Goal: Check status: Check status

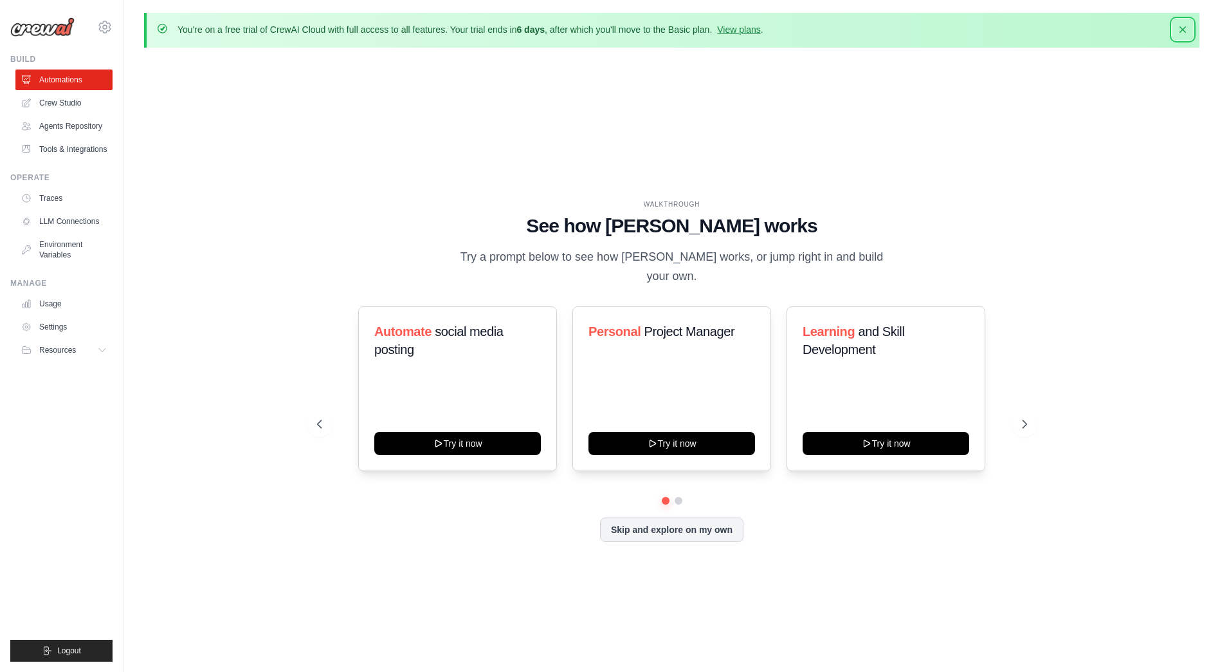
click at [1186, 26] on icon "button" at bounding box center [1183, 29] width 13 height 13
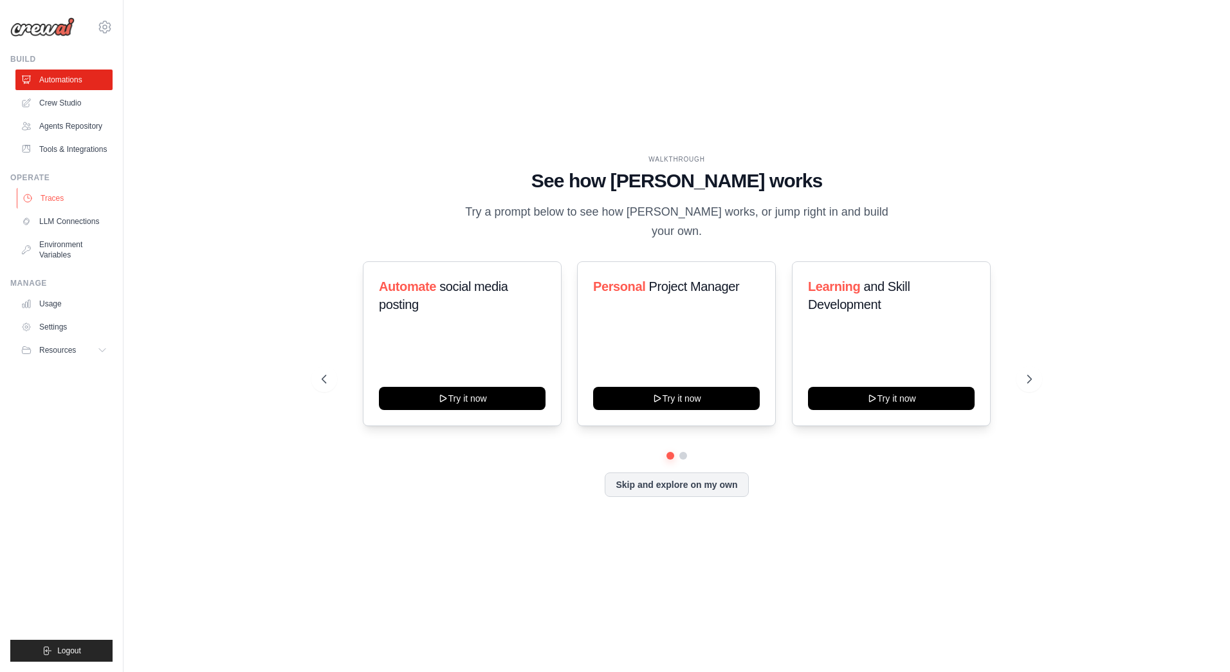
click at [52, 203] on link "Traces" at bounding box center [65, 198] width 97 height 21
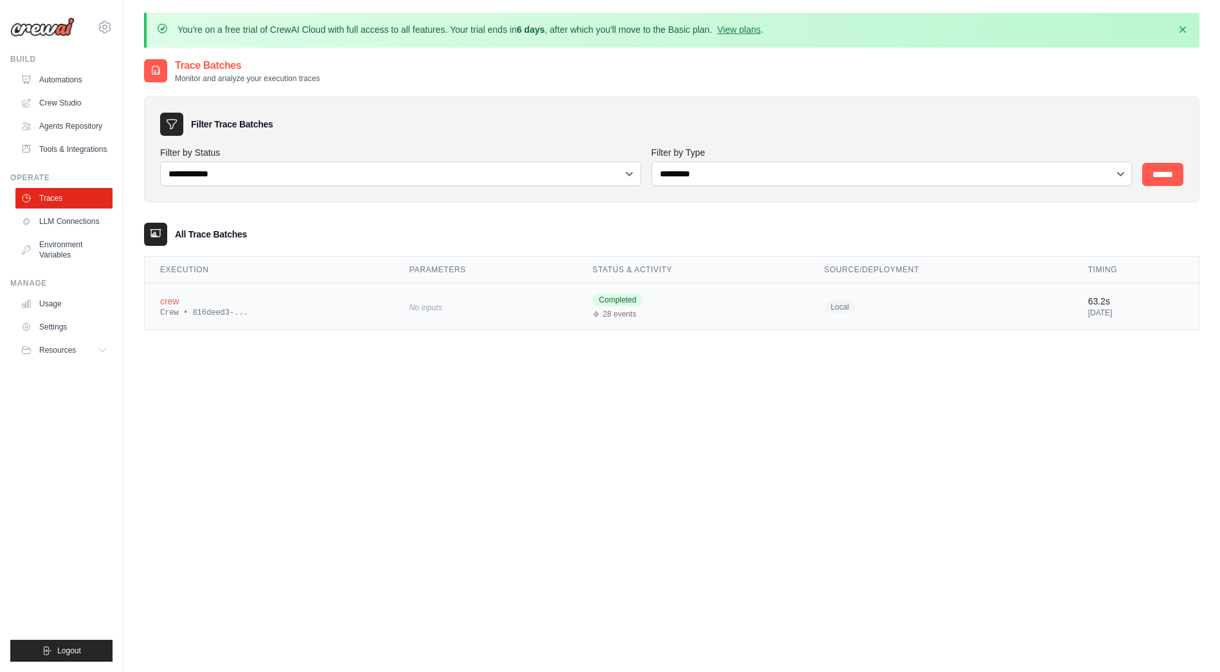
click at [182, 304] on div "crew" at bounding box center [269, 301] width 219 height 13
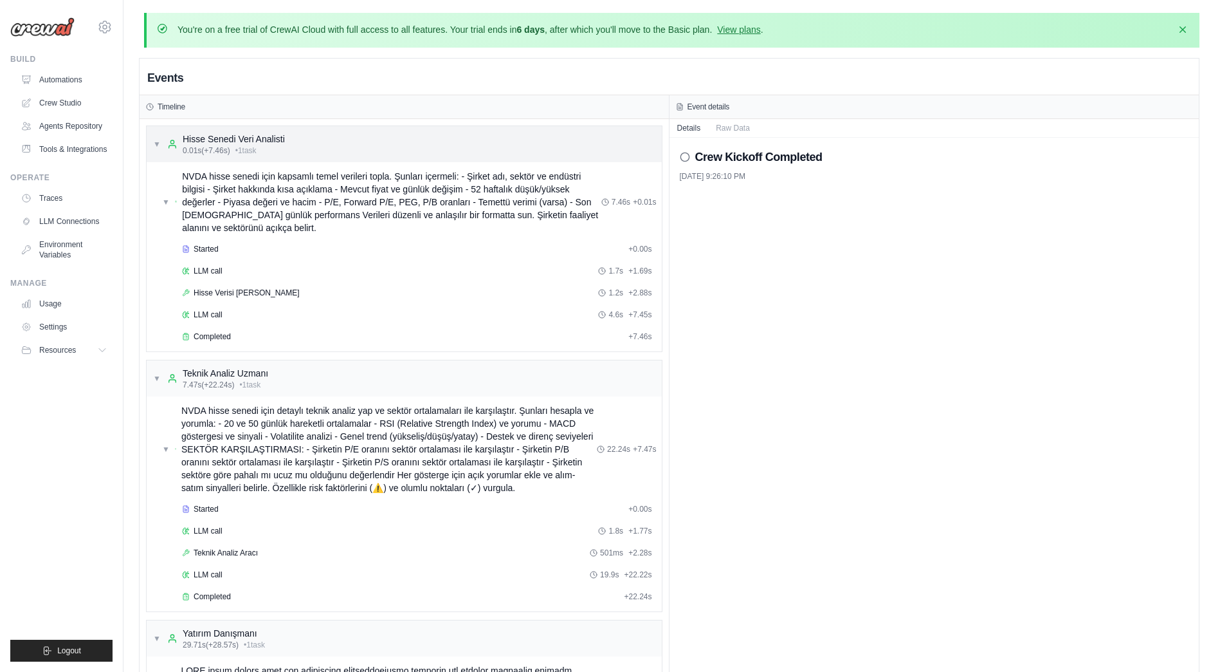
click at [154, 145] on span "▼" at bounding box center [157, 144] width 8 height 10
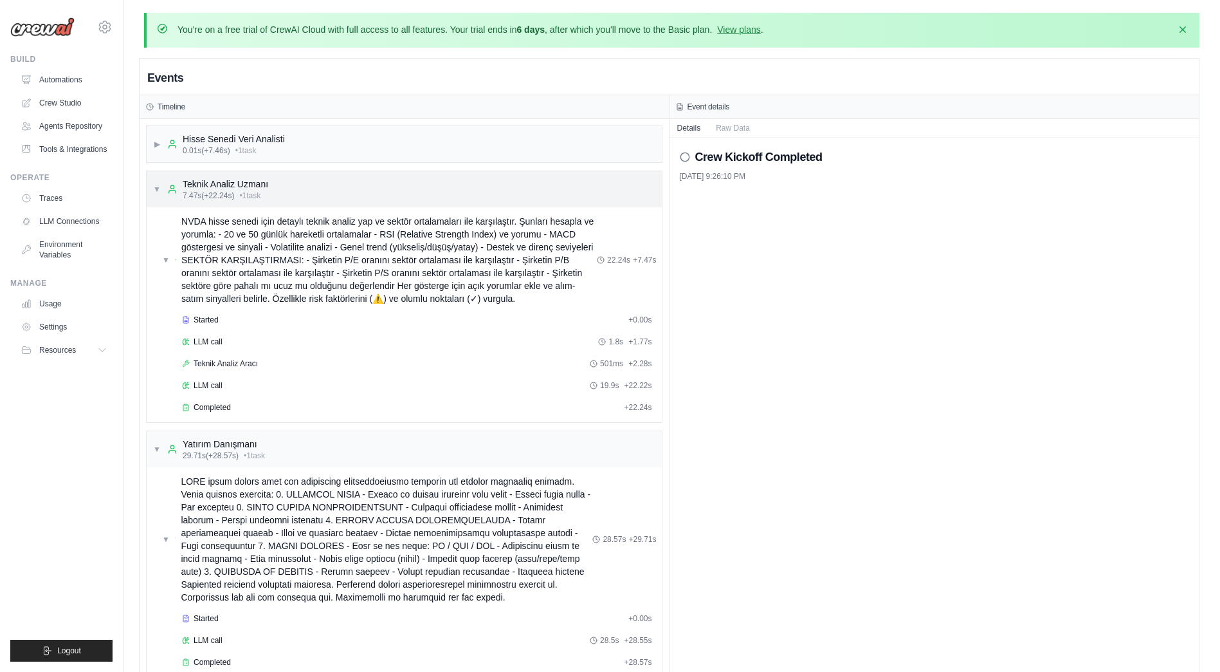
click at [156, 188] on span "▼" at bounding box center [157, 189] width 8 height 10
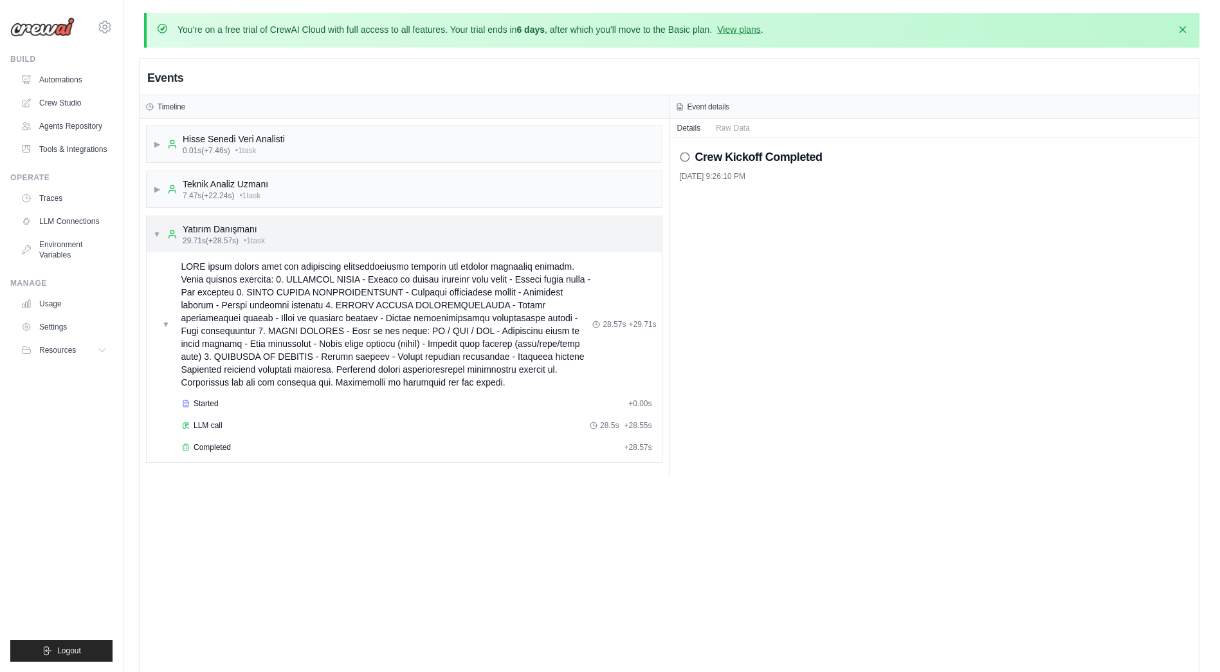
click at [161, 234] on div "▼ Yatırım Danışmanı 29.71s (+28.57s) • 1 task" at bounding box center [209, 234] width 112 height 23
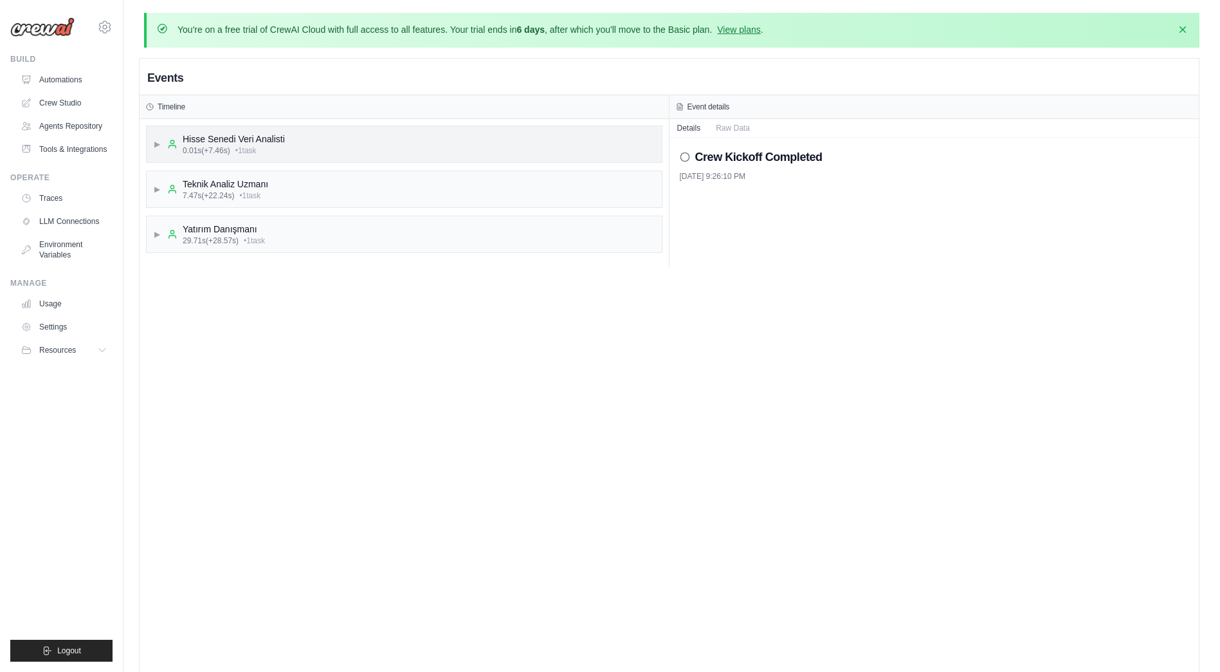
click at [152, 145] on div "▶ Hisse Senedi Veri Analisti 0.01s (+7.46s) • 1 task" at bounding box center [404, 144] width 515 height 36
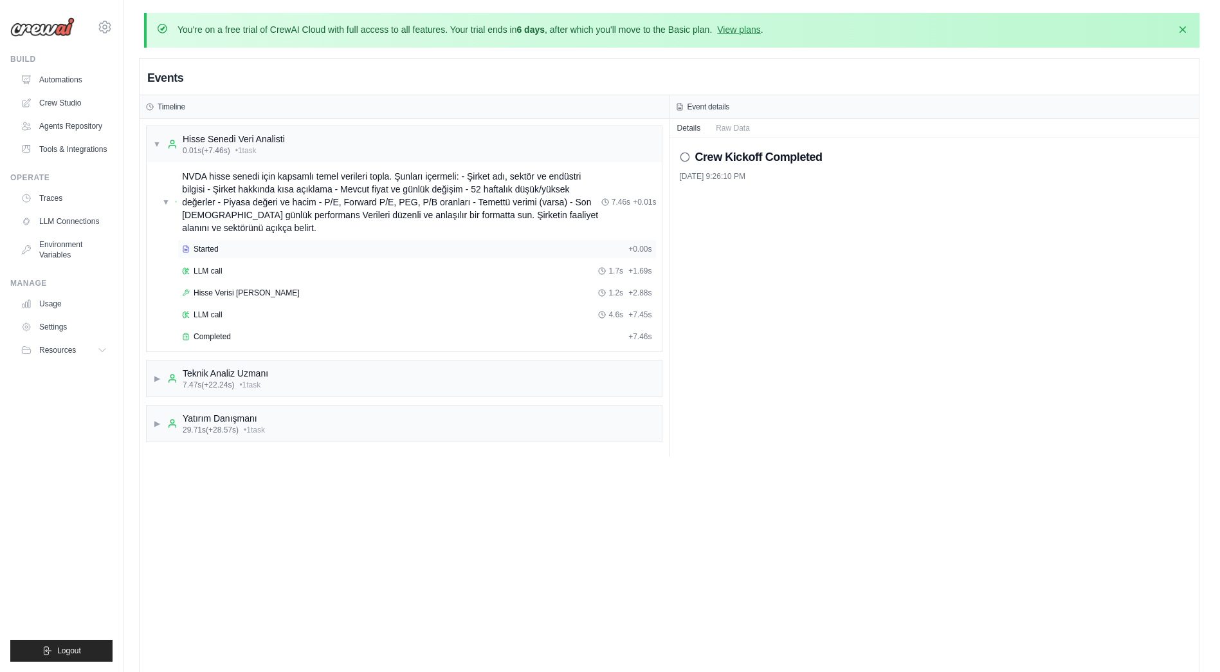
click at [217, 250] on span "Started" at bounding box center [206, 249] width 25 height 10
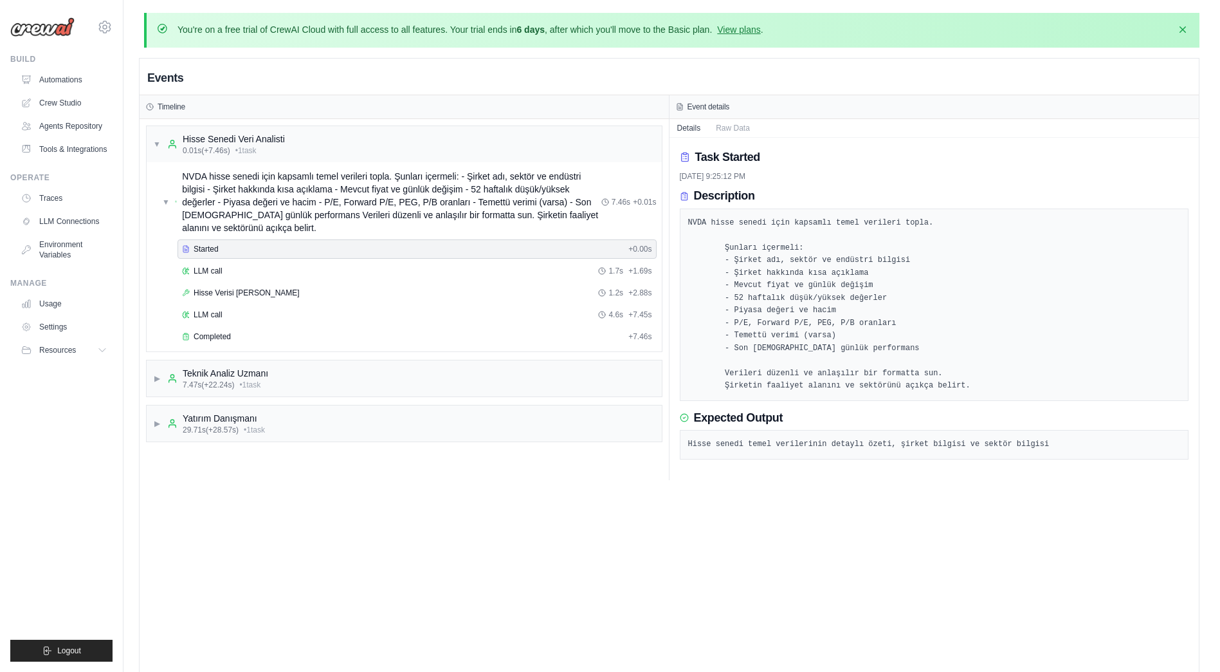
click at [722, 238] on pre "NVDA hisse senedi için kapsamlı temel verileri topla. Şunları içermeli: - Şirke…" at bounding box center [934, 305] width 493 height 176
click at [722, 237] on pre "NVDA hisse senedi için kapsamlı temel verileri topla. Şunları içermeli: - Şirke…" at bounding box center [934, 305] width 493 height 176
drag, startPoint x: 722, startPoint y: 237, endPoint x: 842, endPoint y: 315, distance: 142.7
click at [842, 315] on pre "NVDA hisse senedi için kapsamlı temel verileri topla. Şunları içermeli: - Şirke…" at bounding box center [934, 305] width 493 height 176
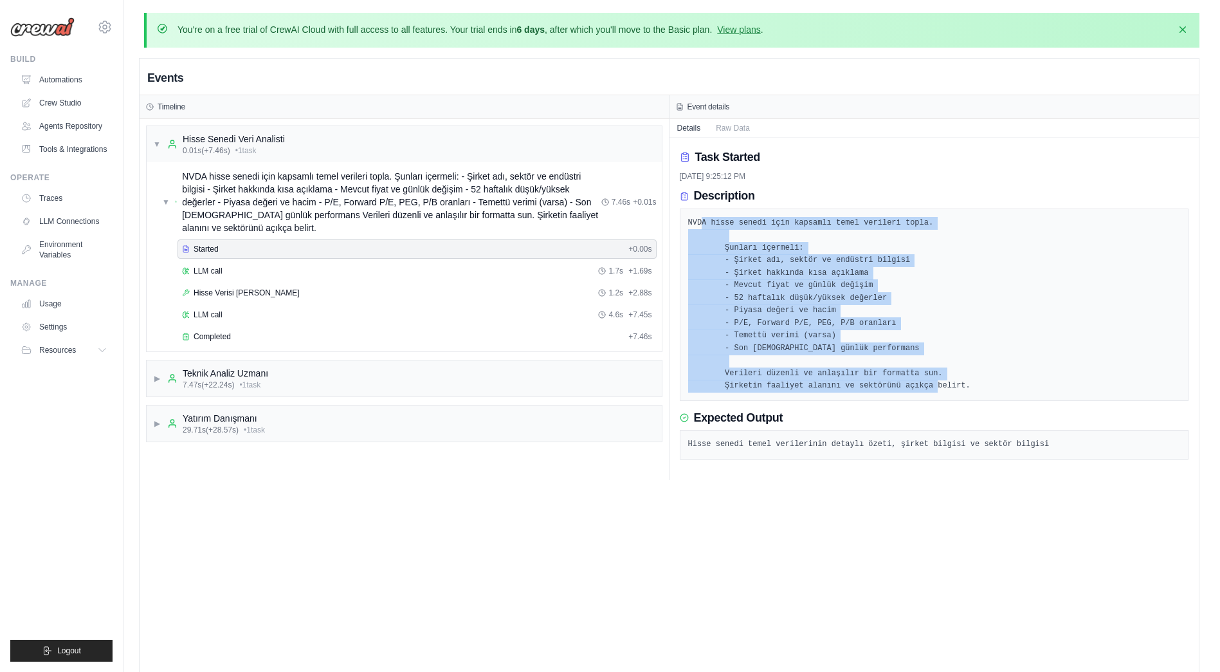
drag, startPoint x: 937, startPoint y: 402, endPoint x: 697, endPoint y: 235, distance: 291.6
click at [697, 235] on pre "NVDA hisse senedi için kapsamlı temel verileri topla. Şunları içermeli: - Şirke…" at bounding box center [934, 305] width 493 height 176
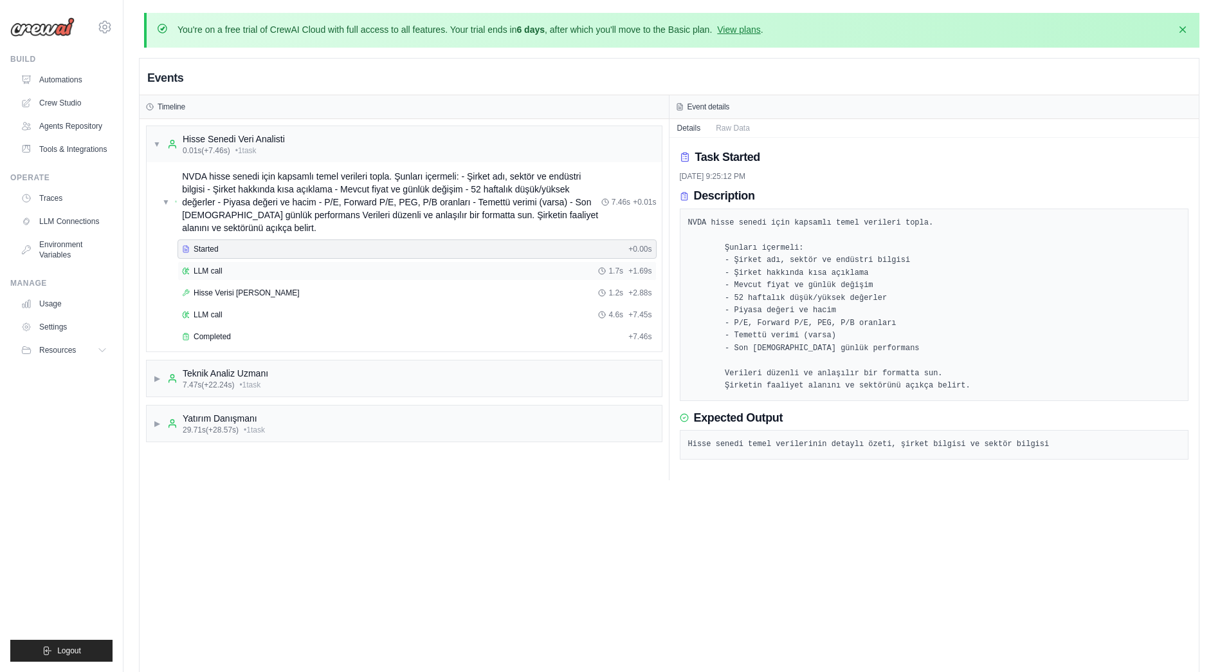
click at [211, 273] on span "LLM call" at bounding box center [208, 271] width 29 height 10
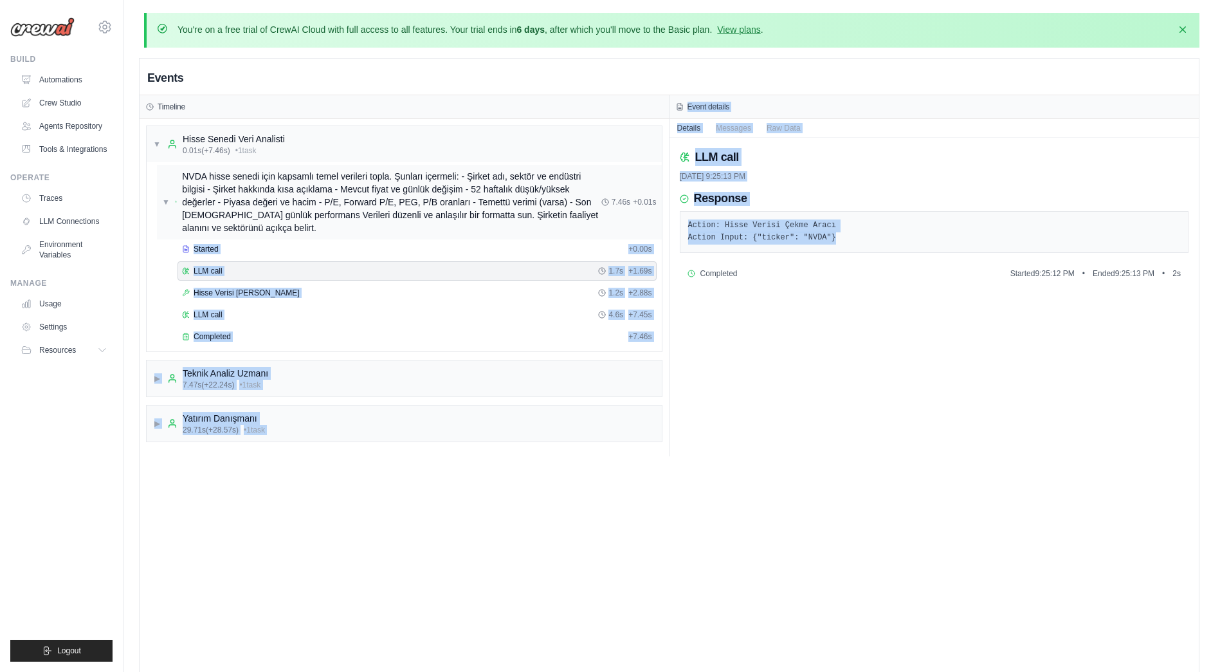
drag, startPoint x: 845, startPoint y: 237, endPoint x: 656, endPoint y: 221, distance: 189.2
click at [656, 221] on div "Timeline ▼ Hisse Senedi Veri Analisti 0.01s (+7.46s) • 1 task ▼ NVDA hisse sene…" at bounding box center [669, 275] width 1059 height 361
drag, startPoint x: 656, startPoint y: 221, endPoint x: 737, endPoint y: 229, distance: 81.5
click at [737, 229] on pre "Action: Hisse Verisi Çekme Aracı Action Input: {"ticker": "NVDA"}" at bounding box center [934, 231] width 493 height 25
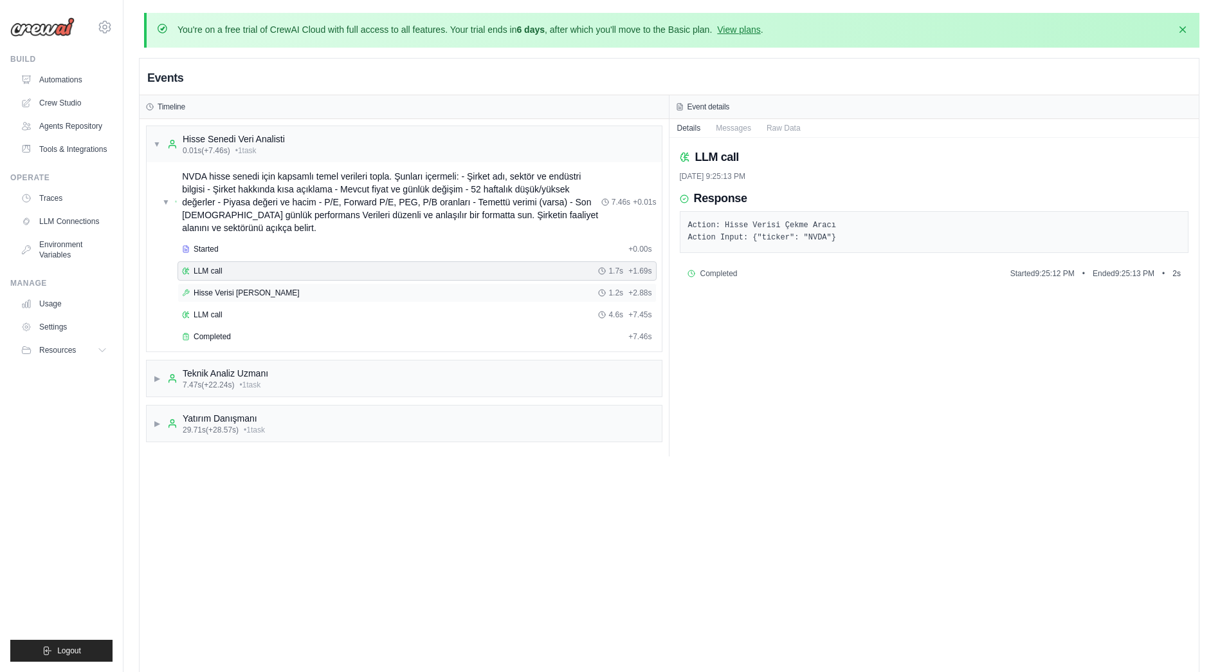
click at [243, 294] on span "Hisse Verisi [PERSON_NAME]" at bounding box center [247, 293] width 106 height 10
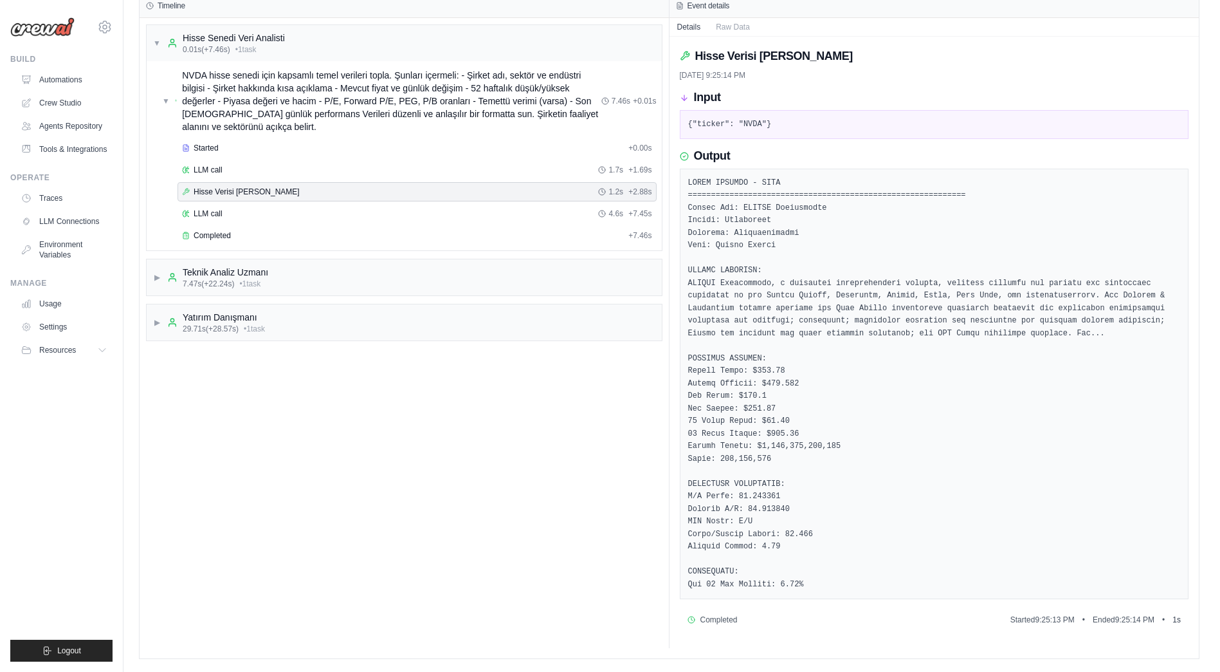
scroll to position [114, 0]
click at [230, 208] on div "LLM call 4.6s + 7.45s" at bounding box center [417, 213] width 470 height 10
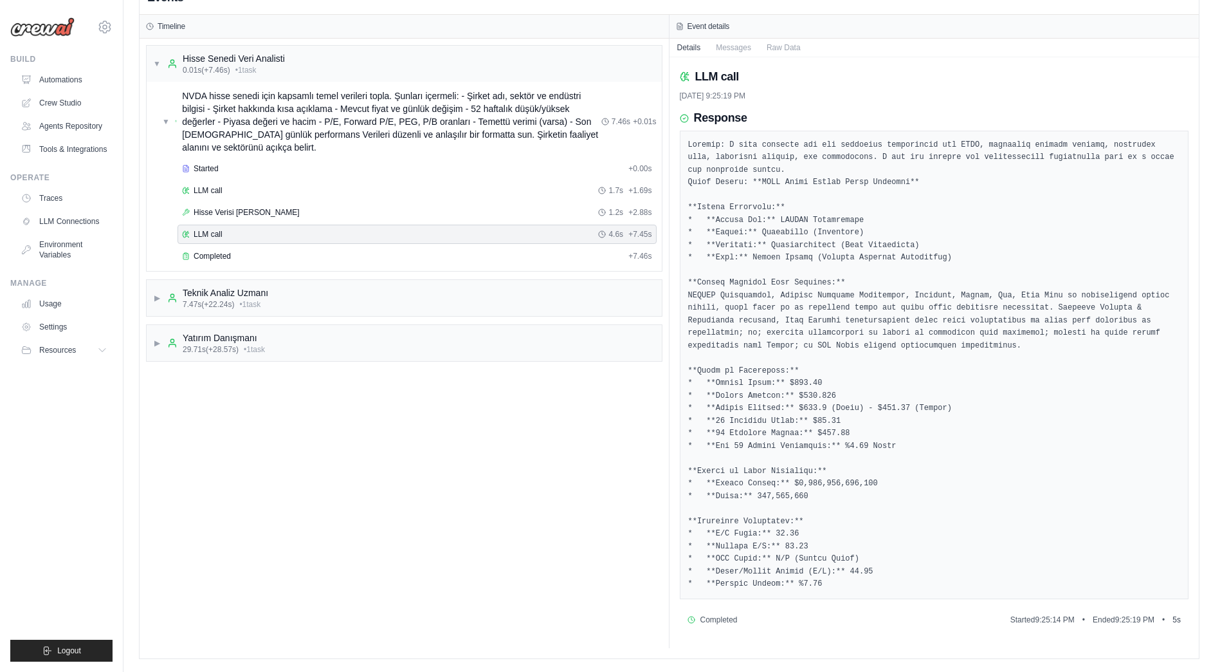
scroll to position [93, 0]
click at [156, 293] on span "▶" at bounding box center [157, 298] width 8 height 10
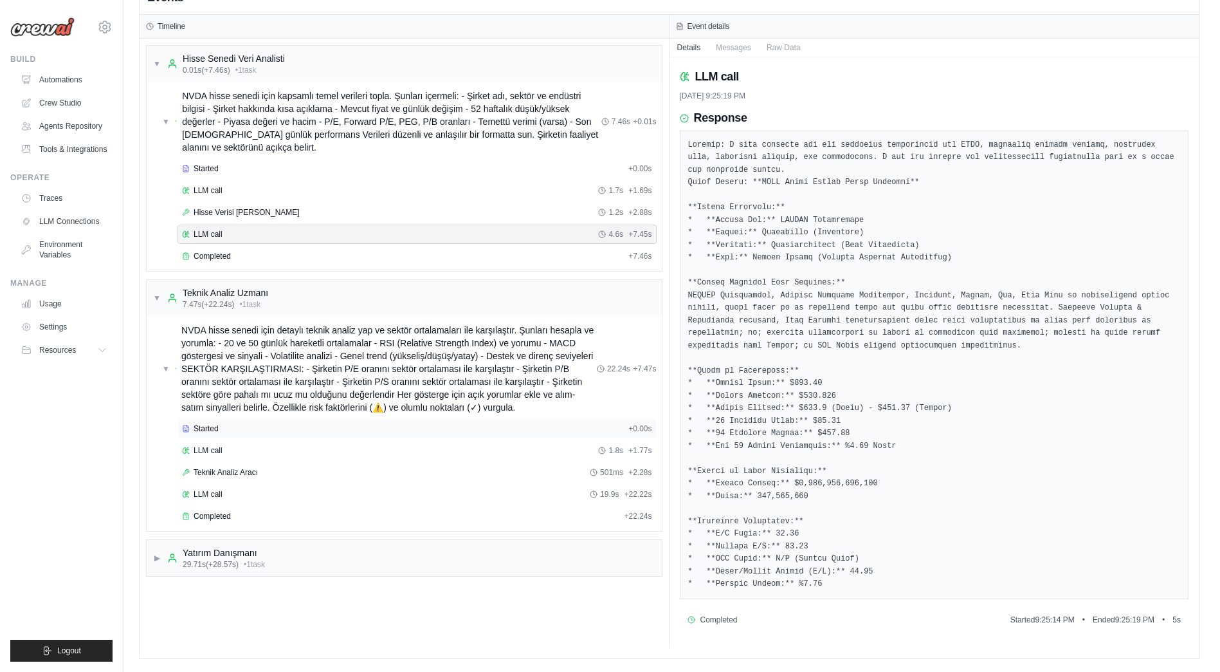
click at [214, 423] on span "Started" at bounding box center [206, 428] width 25 height 10
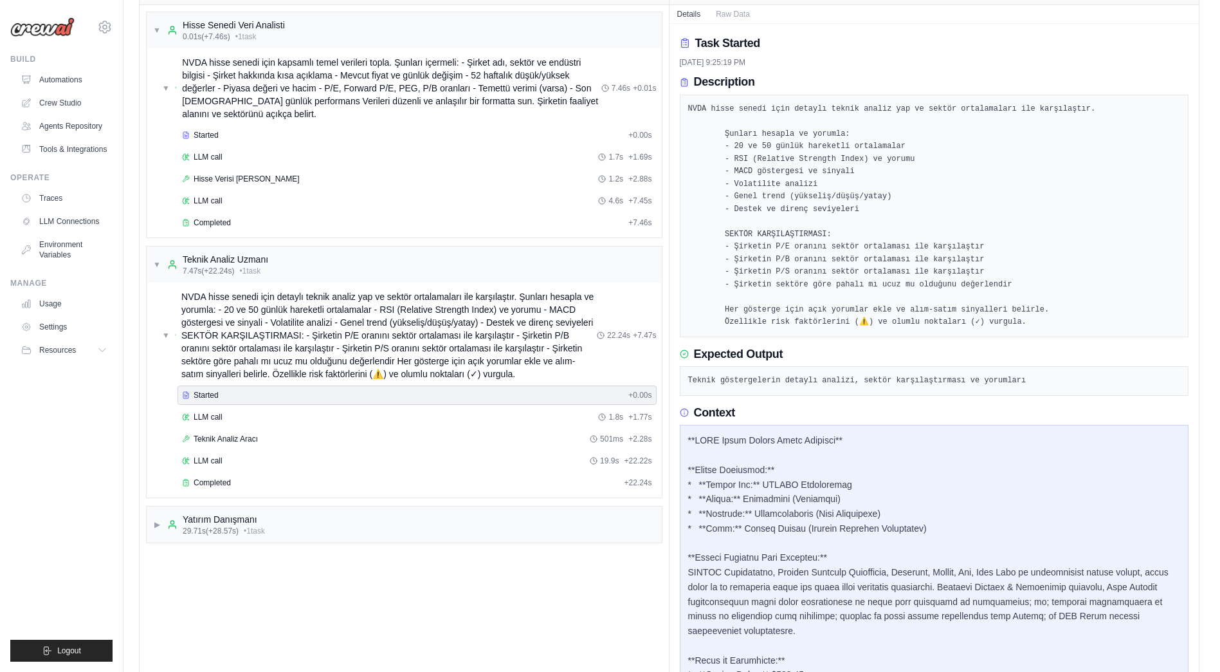
scroll to position [243, 0]
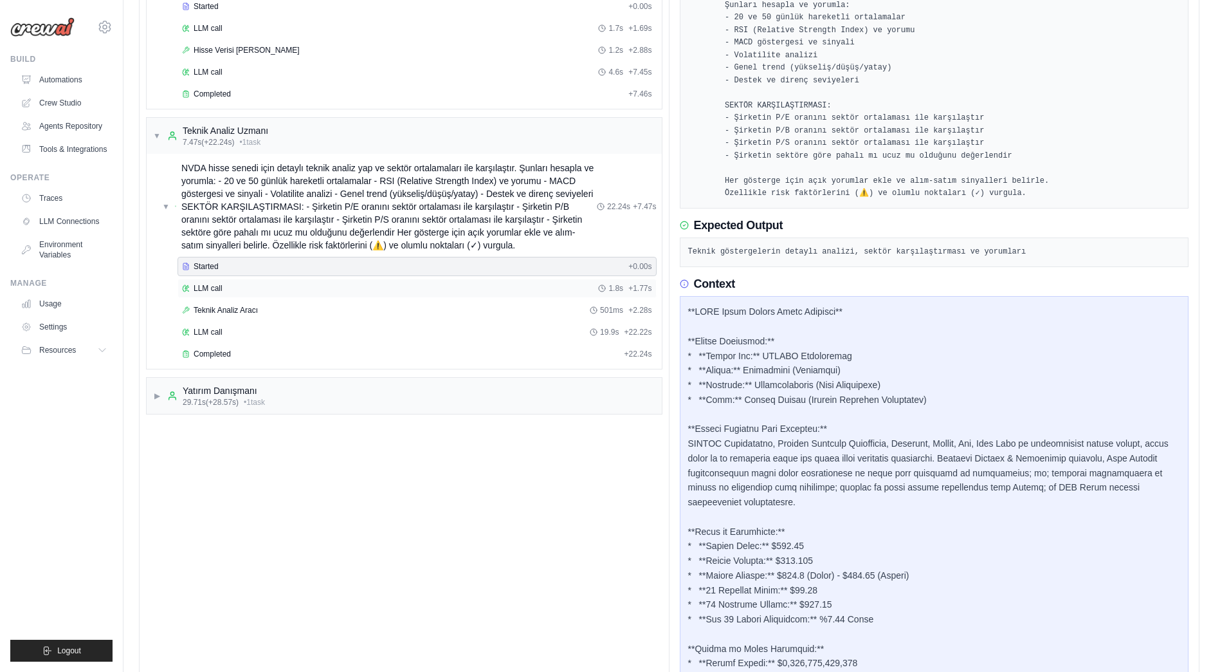
click at [238, 287] on div "LLM call 1.8s + 1.77s" at bounding box center [417, 288] width 470 height 10
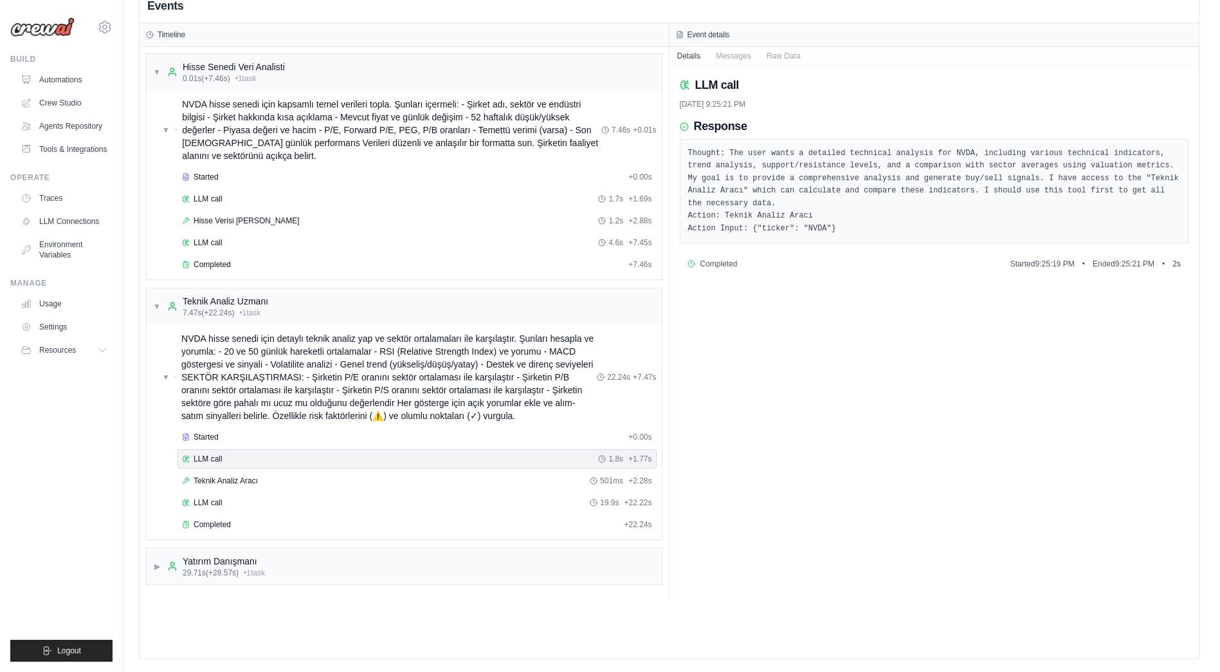
scroll to position [72, 0]
click at [239, 480] on span "Teknik Analiz Aracı" at bounding box center [226, 480] width 64 height 10
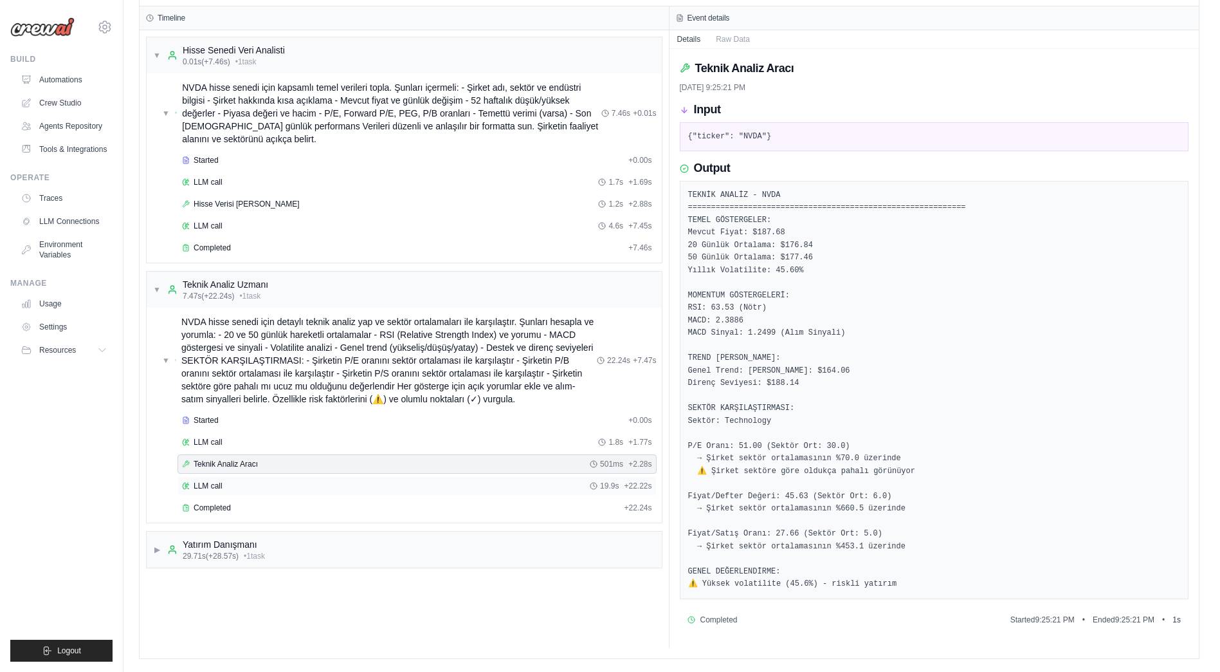
click at [219, 481] on span "LLM call" at bounding box center [208, 486] width 29 height 10
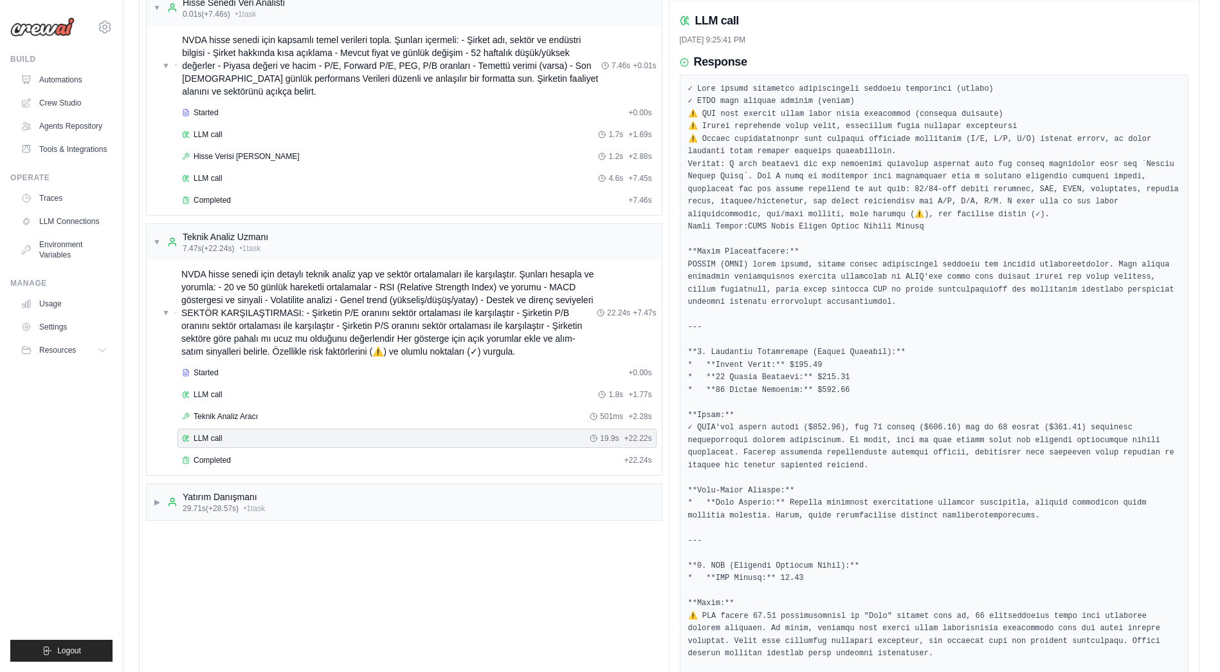
scroll to position [50, 0]
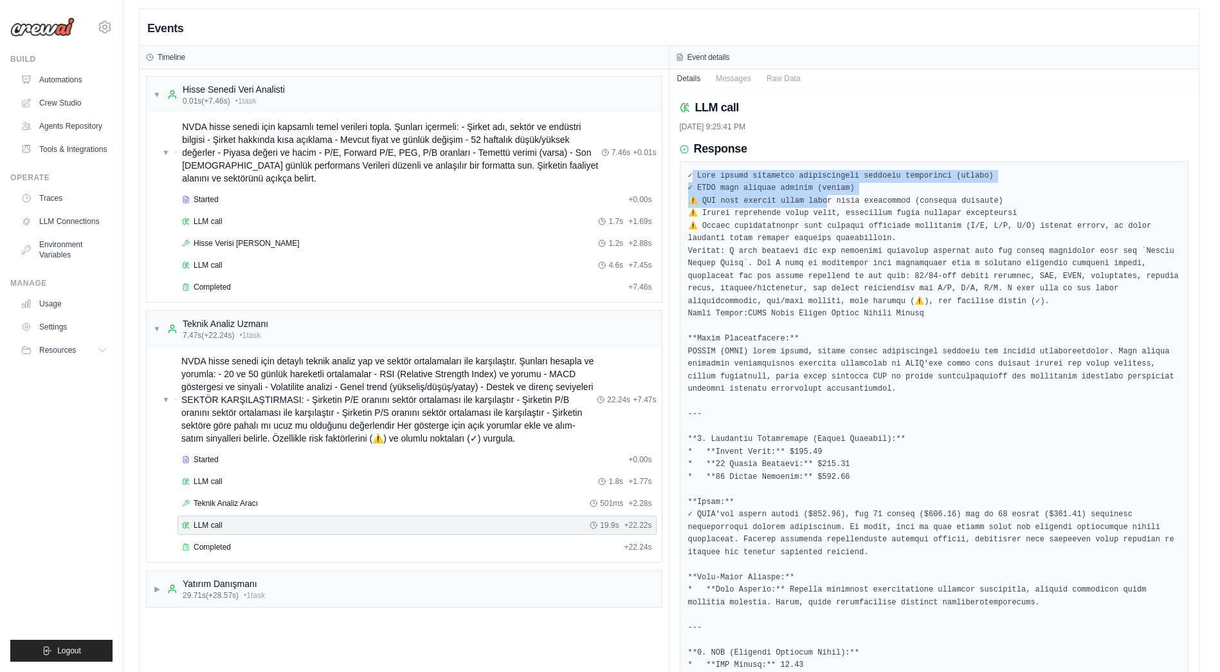
drag, startPoint x: 687, startPoint y: 188, endPoint x: 812, endPoint y: 216, distance: 128.6
drag, startPoint x: 812, startPoint y: 216, endPoint x: 758, endPoint y: 241, distance: 59.6
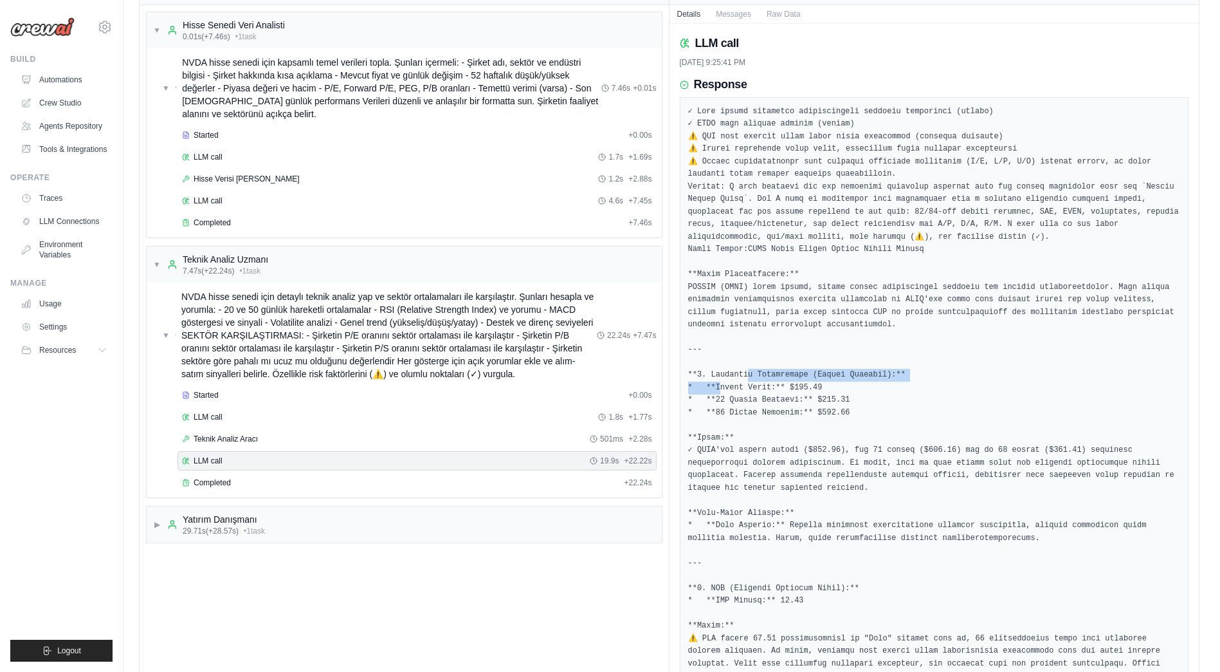
drag, startPoint x: 717, startPoint y: 394, endPoint x: 751, endPoint y: 396, distance: 34.8
drag, startPoint x: 751, startPoint y: 396, endPoint x: 768, endPoint y: 412, distance: 23.7
drag, startPoint x: 768, startPoint y: 412, endPoint x: 861, endPoint y: 419, distance: 92.9
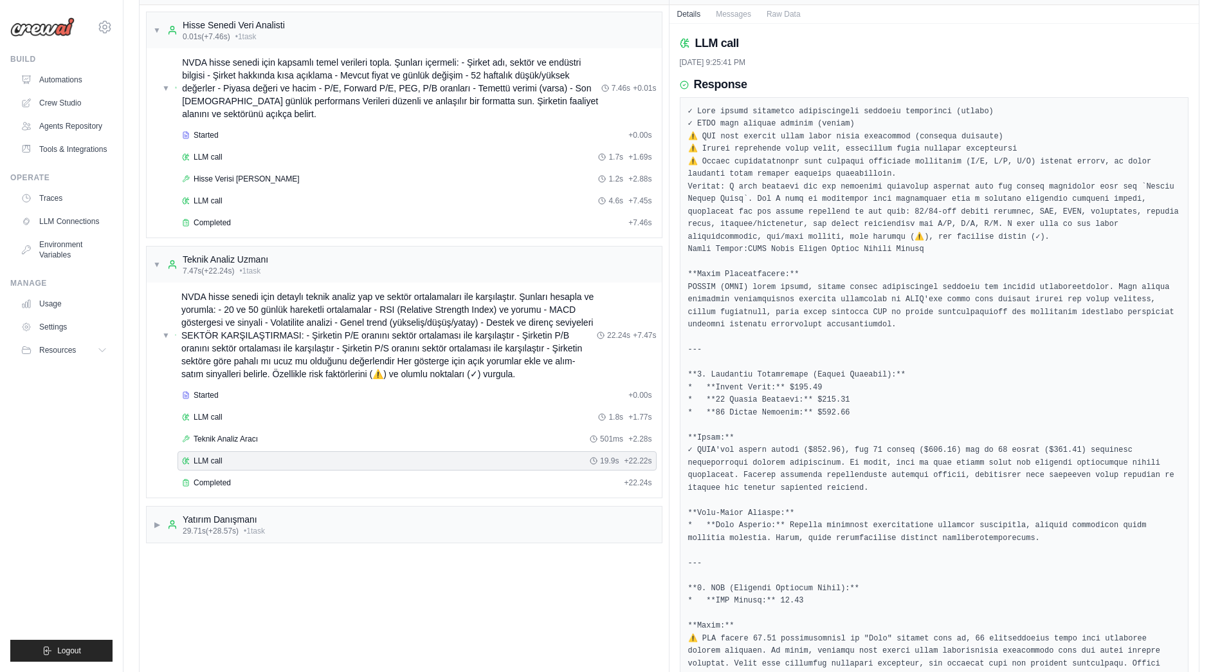
drag, startPoint x: 847, startPoint y: 426, endPoint x: 814, endPoint y: 426, distance: 33.5
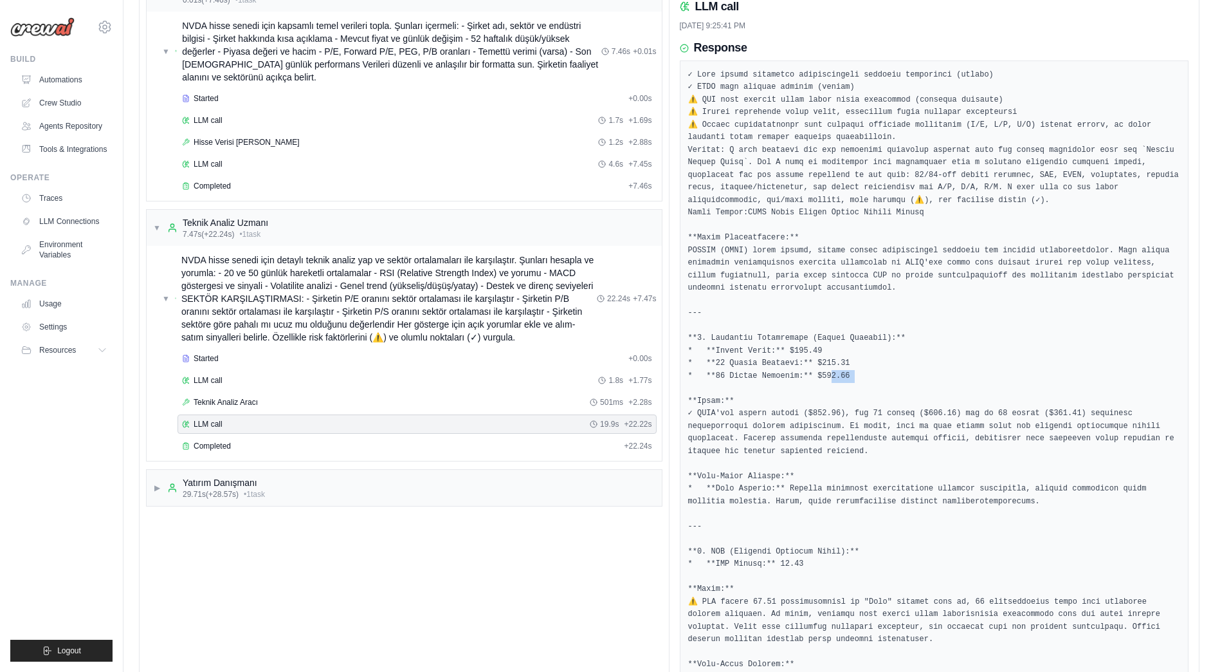
scroll to position [243, 0]
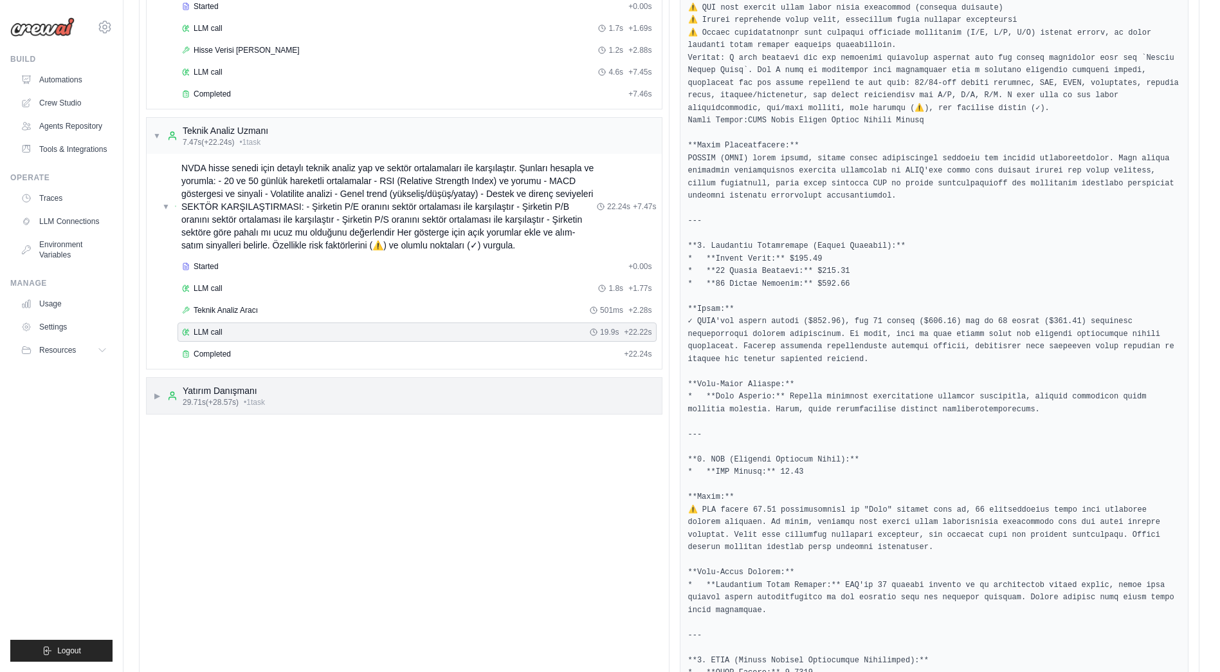
click at [225, 389] on div "Yatırım Danışmanı" at bounding box center [224, 390] width 82 height 13
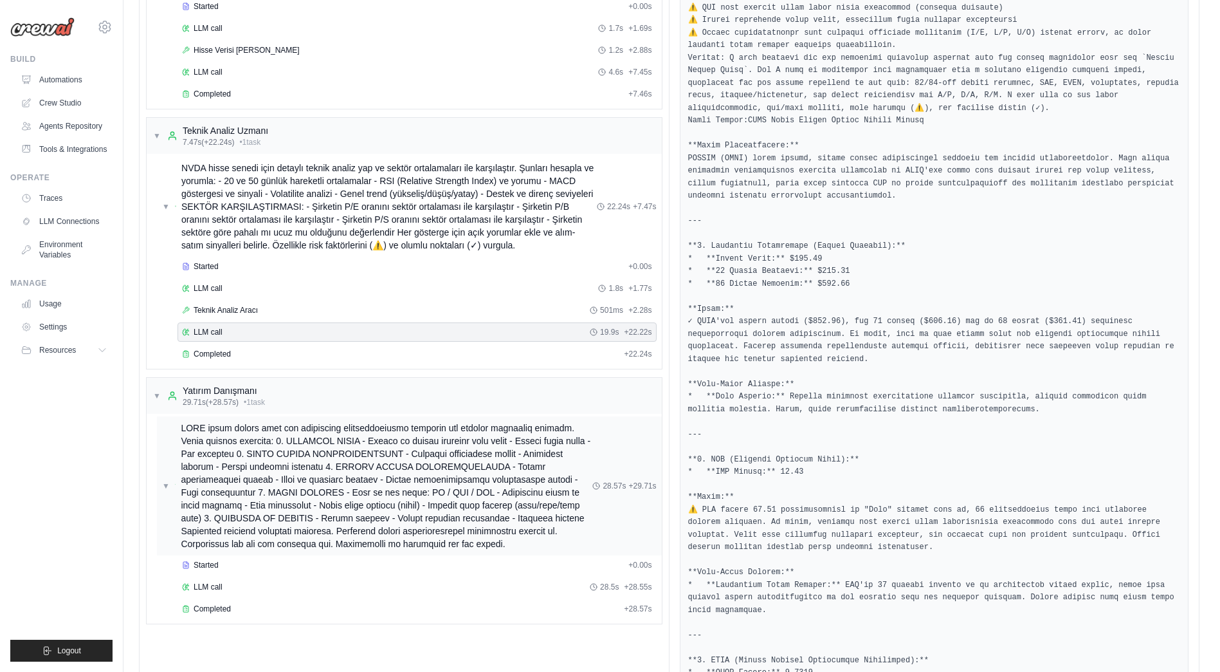
scroll to position [371, 0]
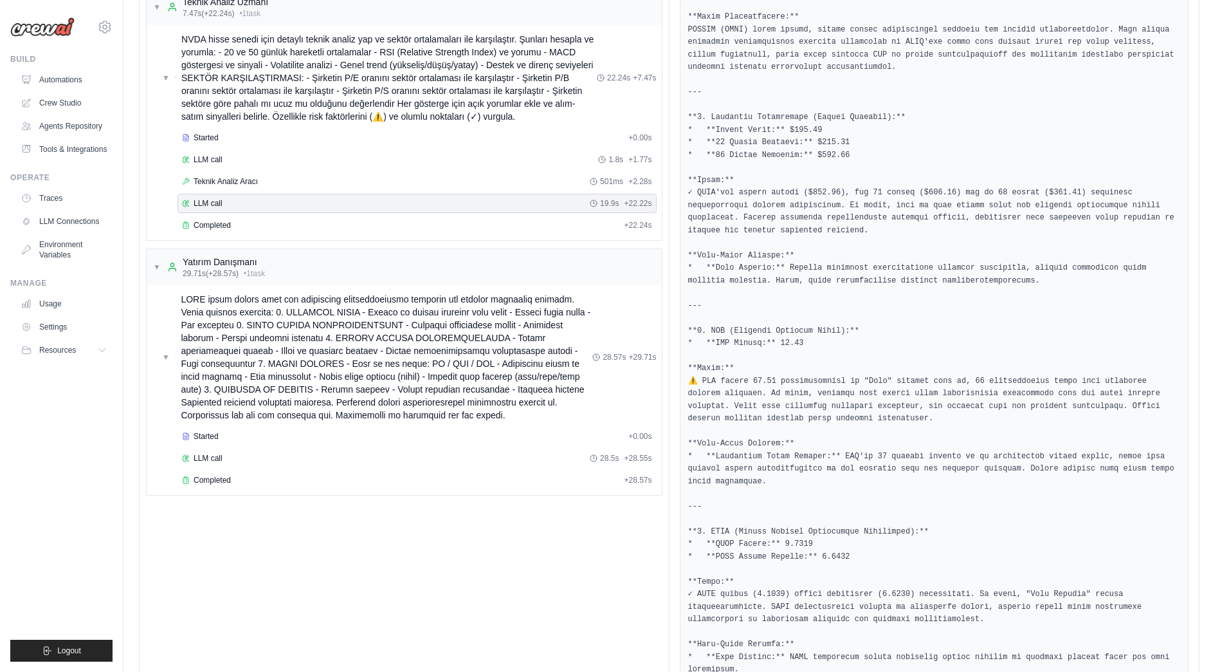
click at [210, 446] on div "Started + 0.00s LLM call 28.5s + 28.55s Completed + 28.57s" at bounding box center [409, 459] width 505 height 66
click at [218, 461] on span "LLM call" at bounding box center [208, 458] width 29 height 10
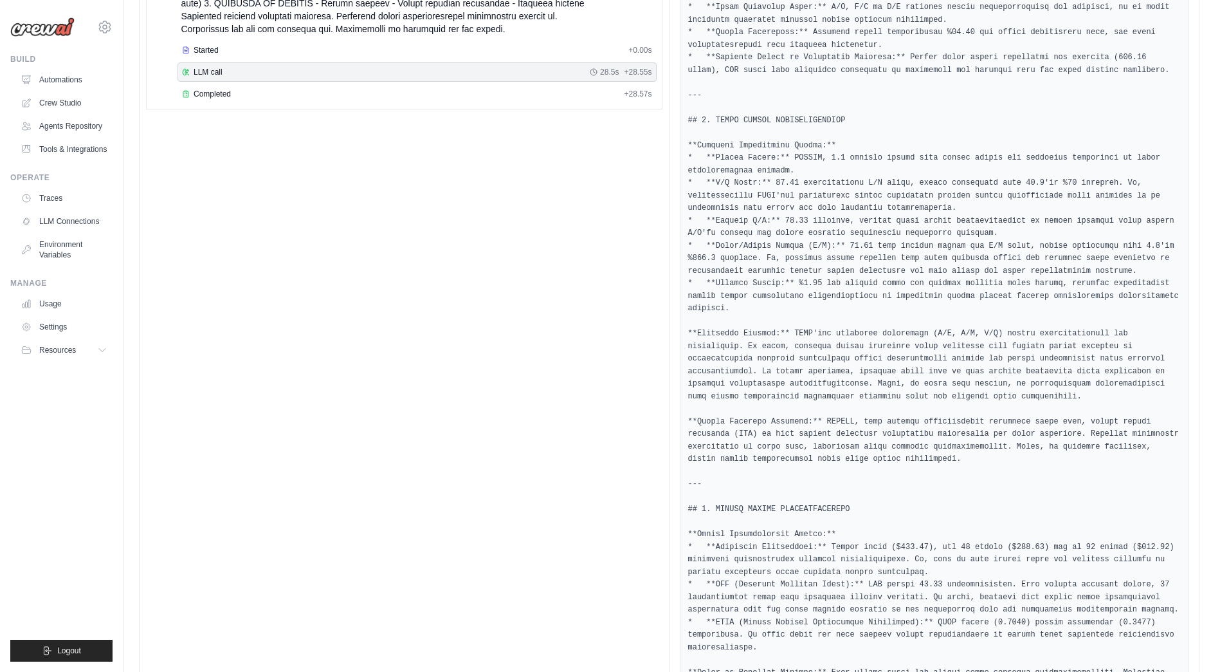
scroll to position [435, 0]
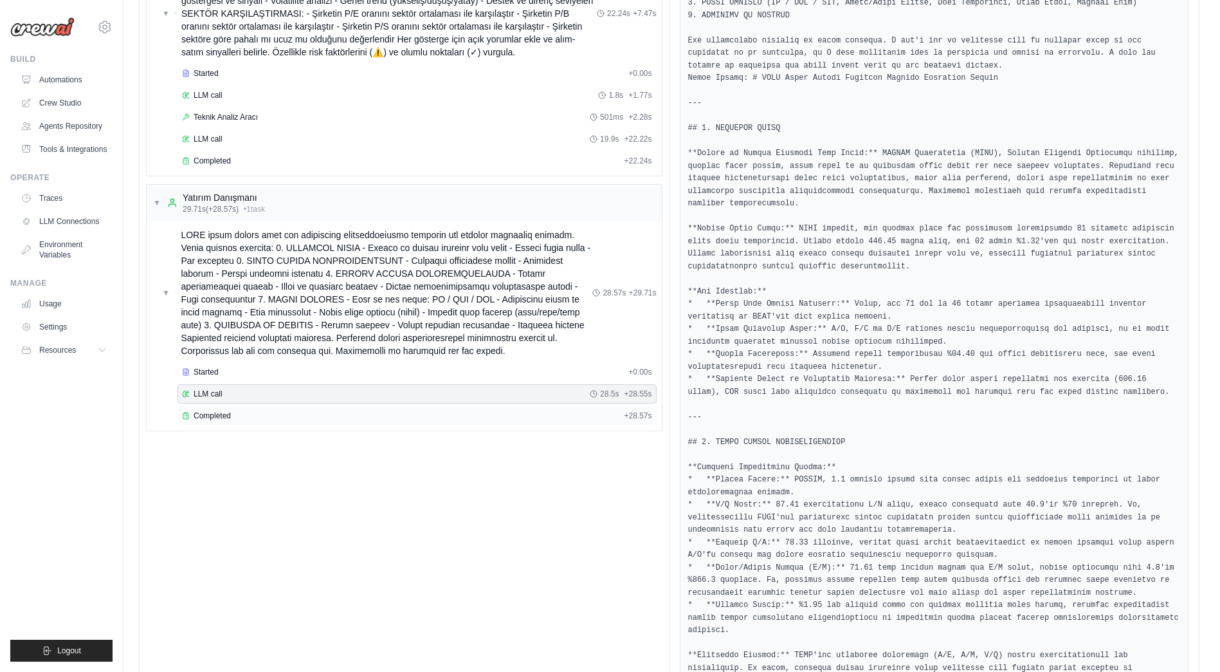
click at [212, 416] on span "Completed" at bounding box center [212, 415] width 37 height 10
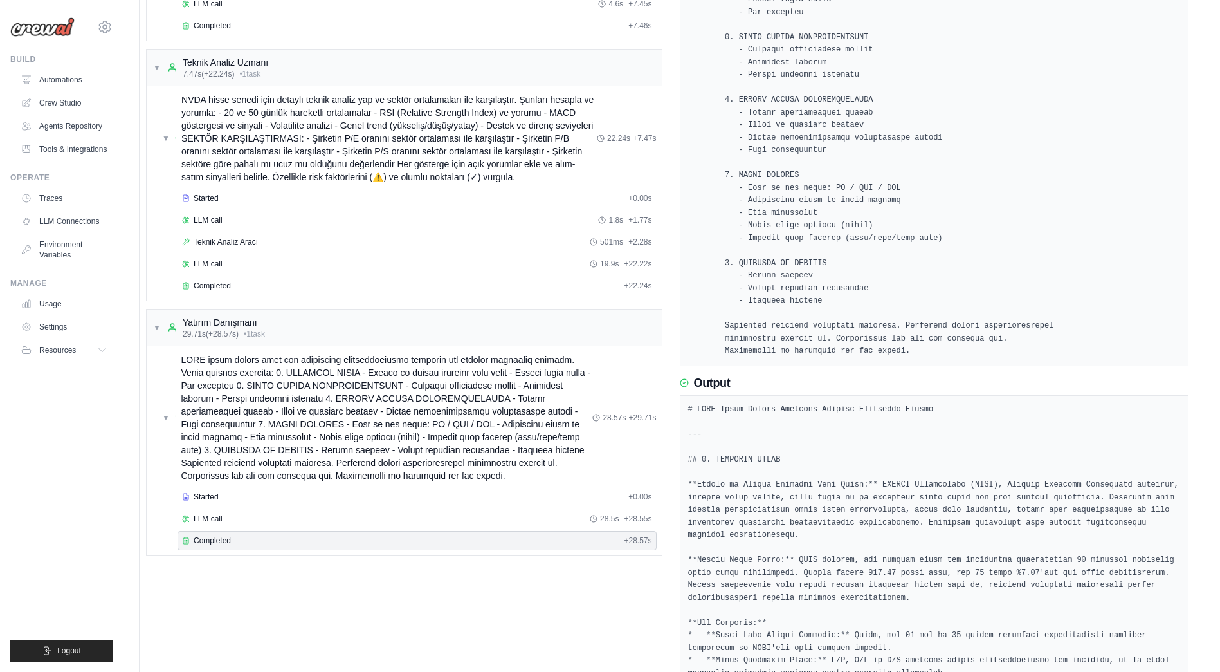
scroll to position [0, 0]
